Goal: Find specific page/section: Find specific page/section

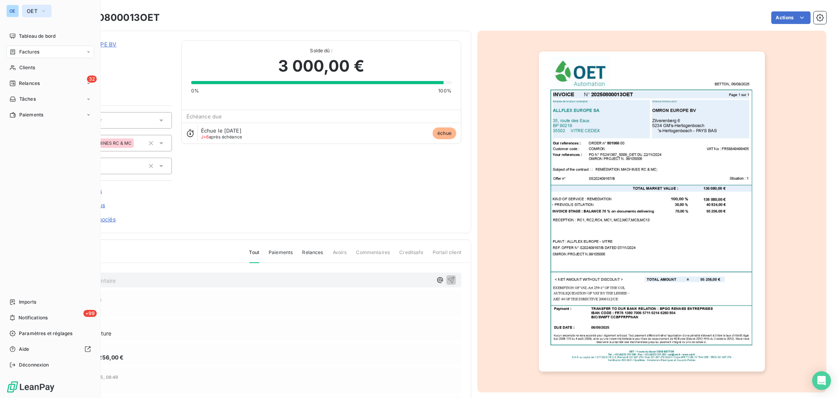
click at [42, 10] on icon "button" at bounding box center [43, 11] width 3 height 2
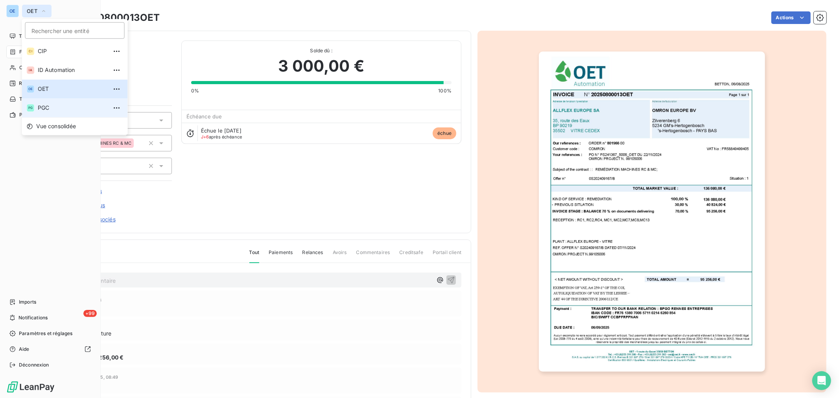
click at [50, 106] on span "PGC" at bounding box center [73, 108] width 70 height 8
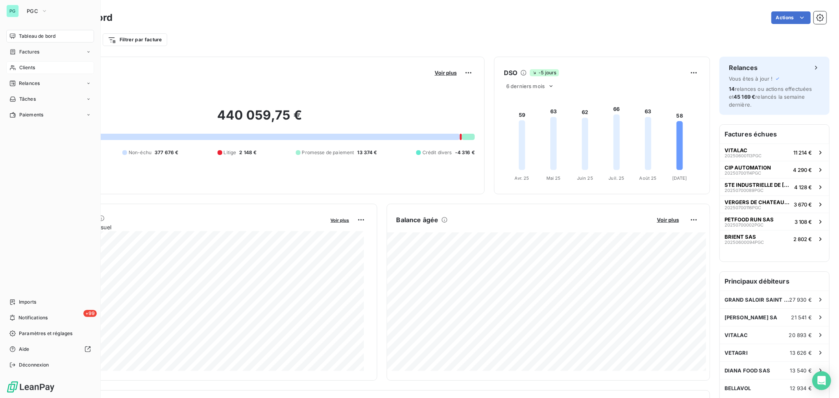
click at [44, 66] on div "Clients" at bounding box center [50, 67] width 88 height 13
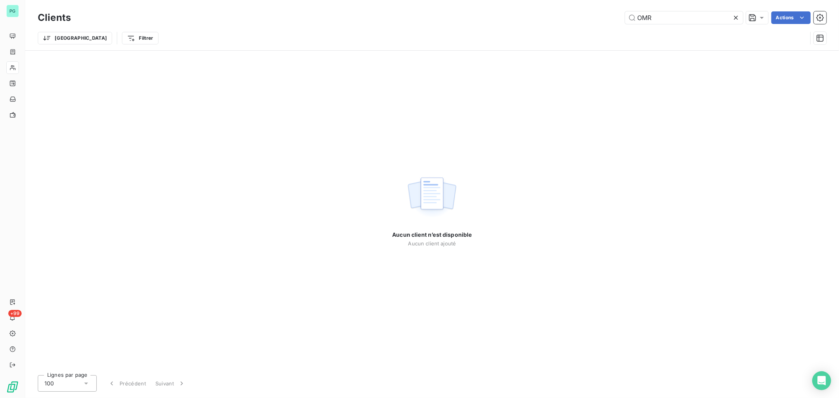
drag, startPoint x: 665, startPoint y: 17, endPoint x: 617, endPoint y: 22, distance: 47.8
click at [617, 22] on div "OMR Actions" at bounding box center [453, 17] width 746 height 13
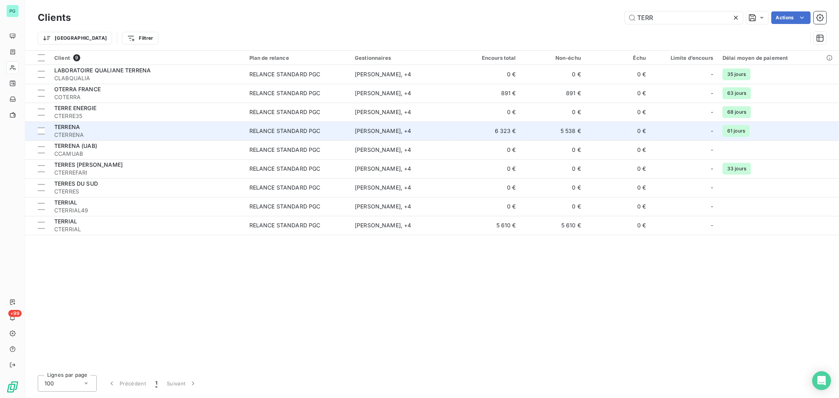
type input "TERR"
click at [576, 135] on td "5 538 €" at bounding box center [553, 131] width 65 height 19
